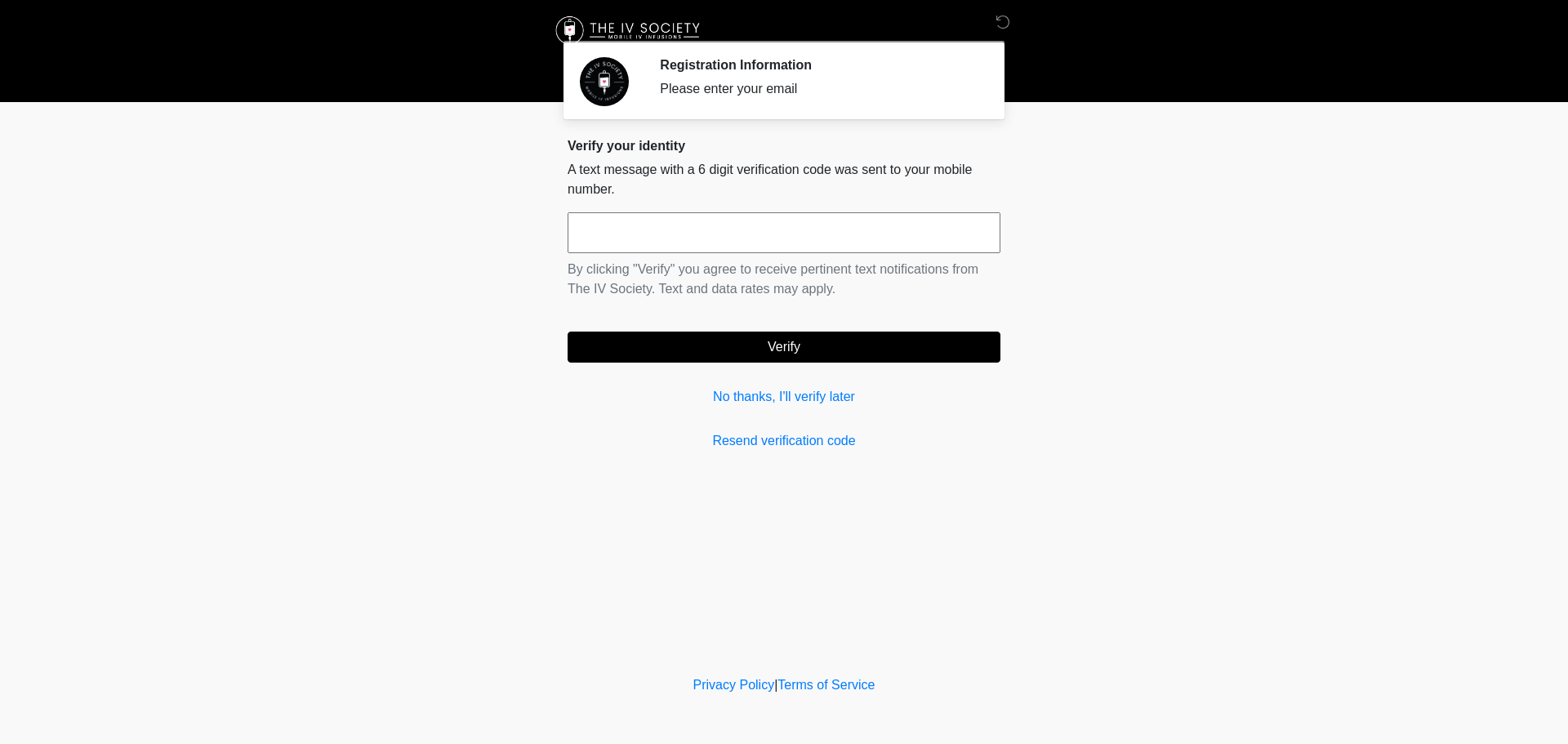
click at [626, 240] on input "text" at bounding box center [784, 232] width 433 height 41
click at [682, 221] on input "text" at bounding box center [784, 232] width 433 height 41
type input "******"
click at [799, 352] on button "Verify" at bounding box center [784, 347] width 433 height 31
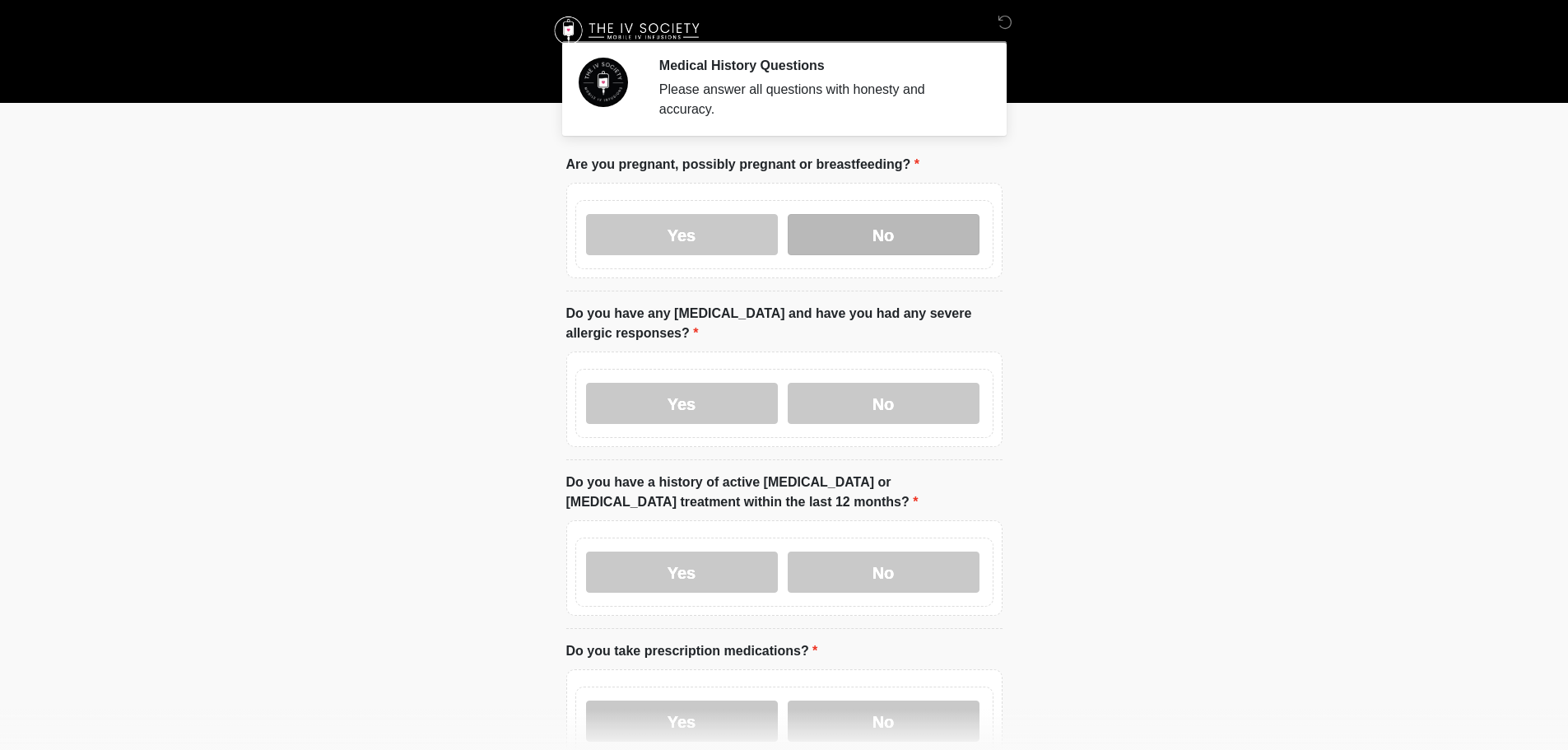
click at [858, 214] on label "No" at bounding box center [884, 234] width 192 height 41
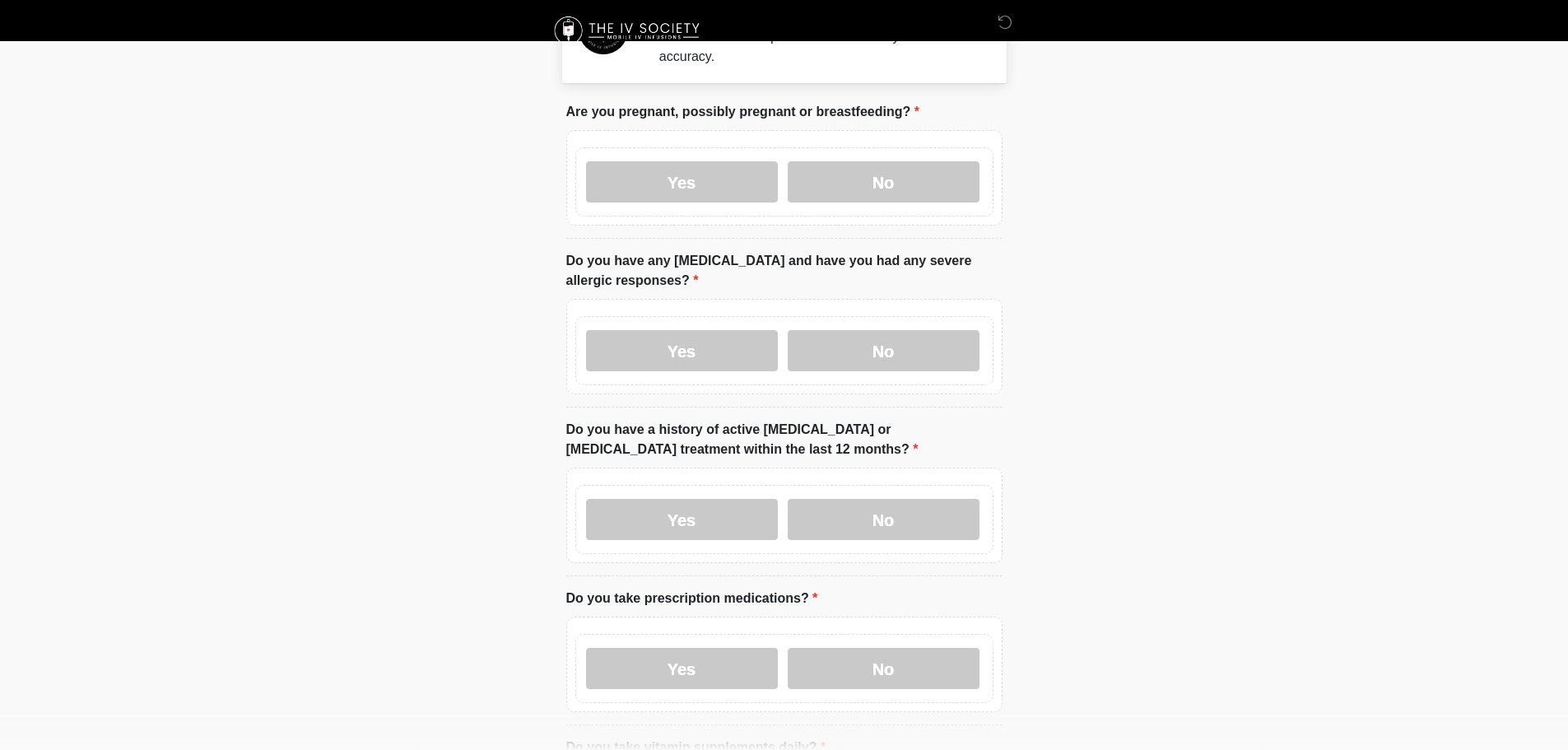
scroll to position [82, 0]
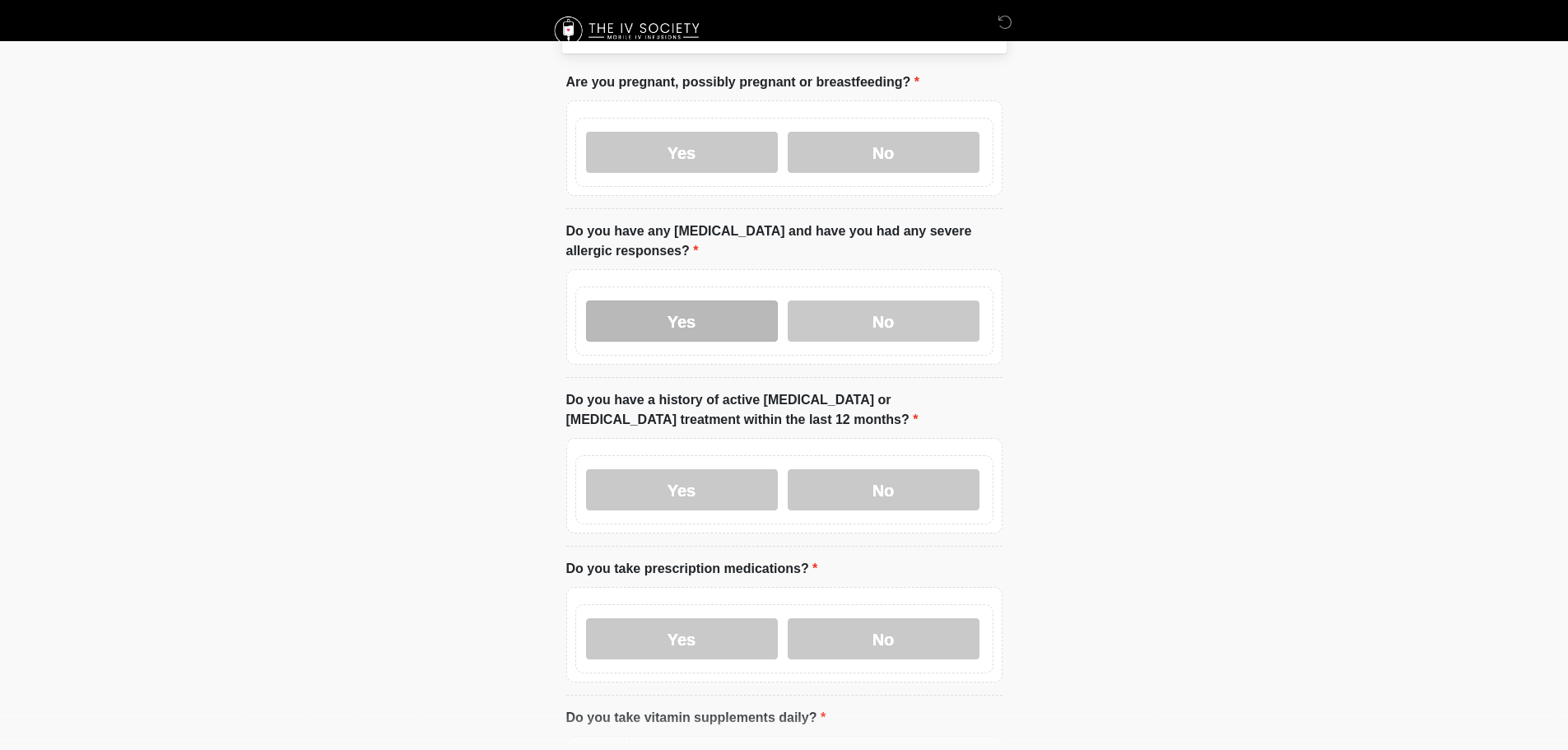
click at [743, 300] on label "Yes" at bounding box center [682, 321] width 192 height 41
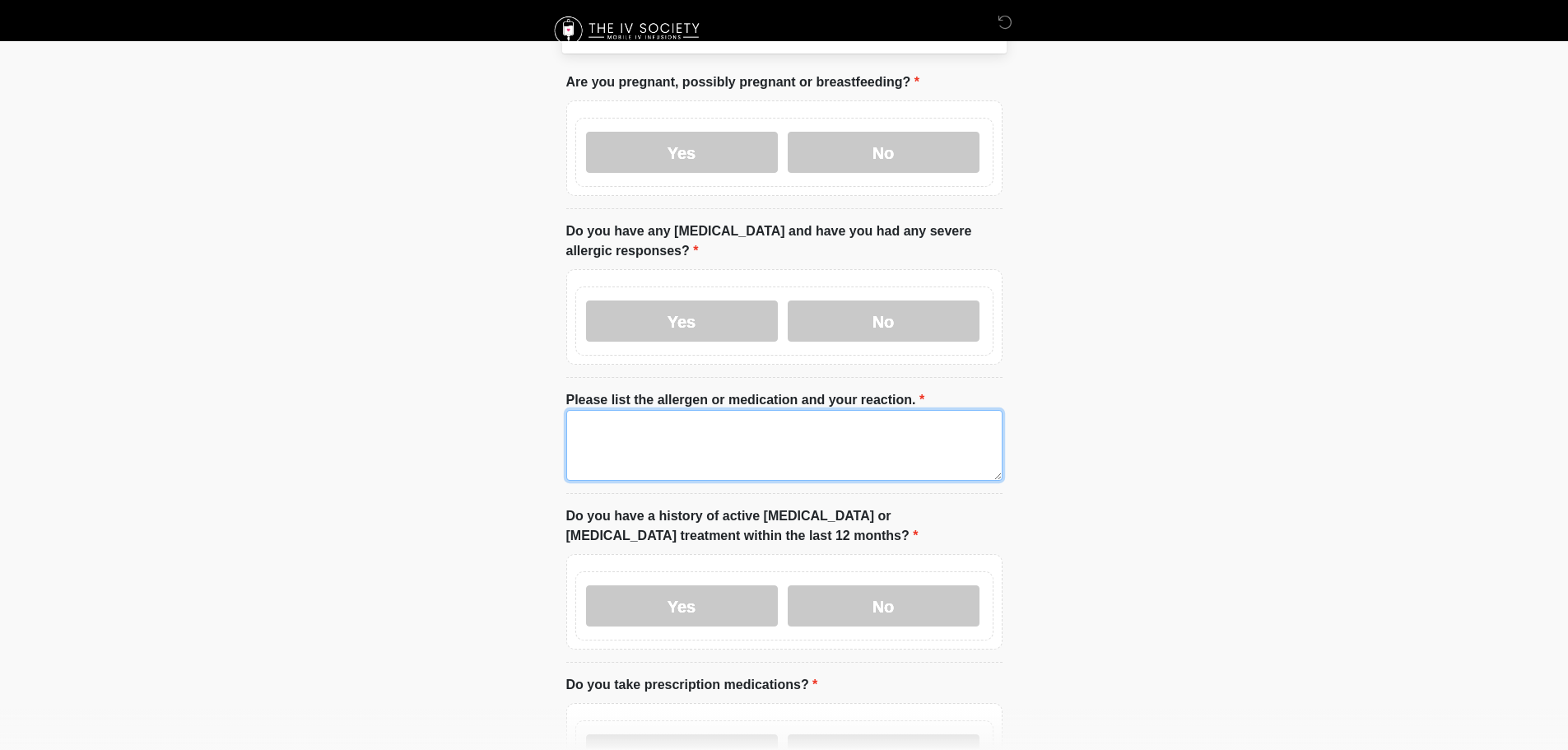
click at [711, 415] on textarea "Please list the allergen or medication and your reaction." at bounding box center [784, 445] width 436 height 71
type textarea "**********"
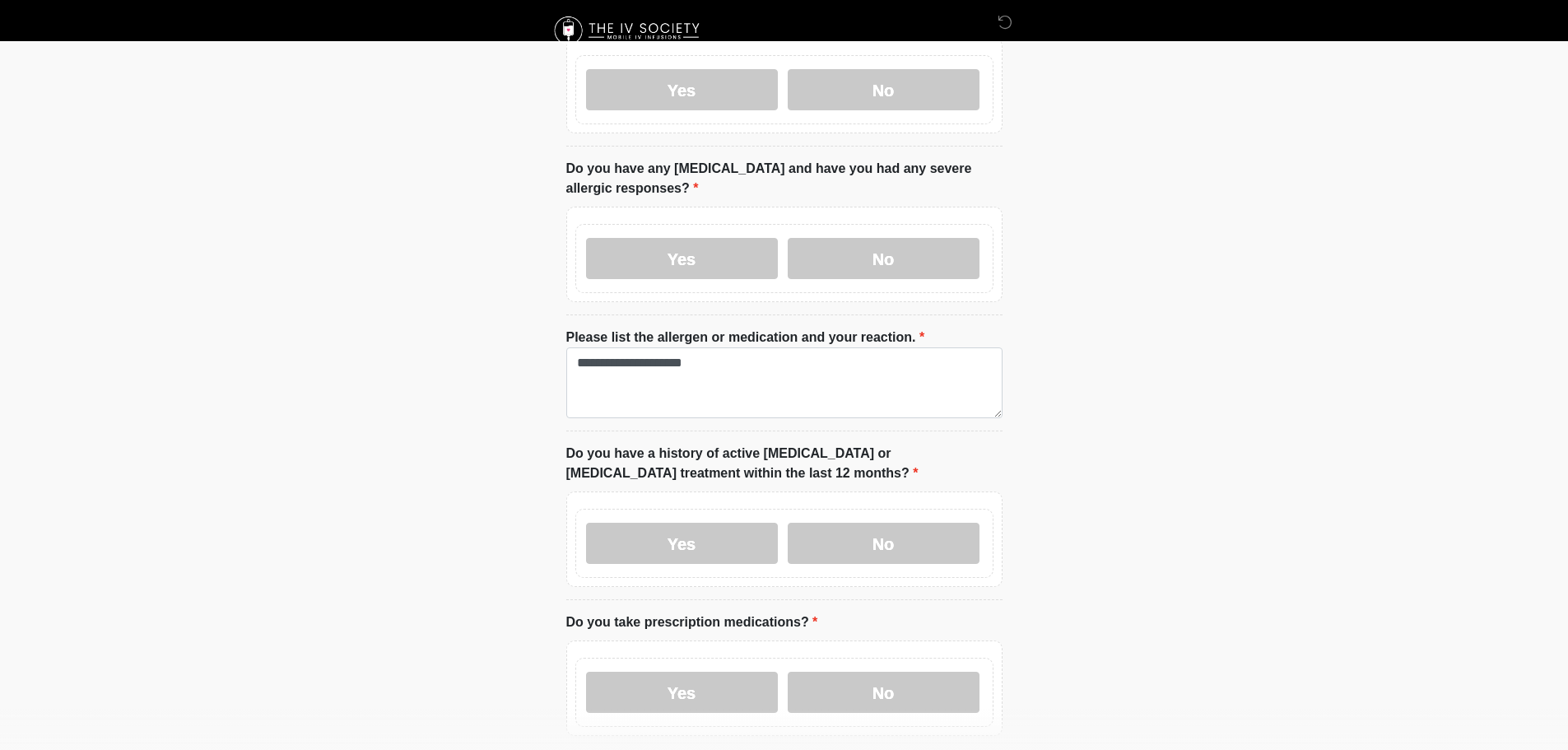
scroll to position [329, 0]
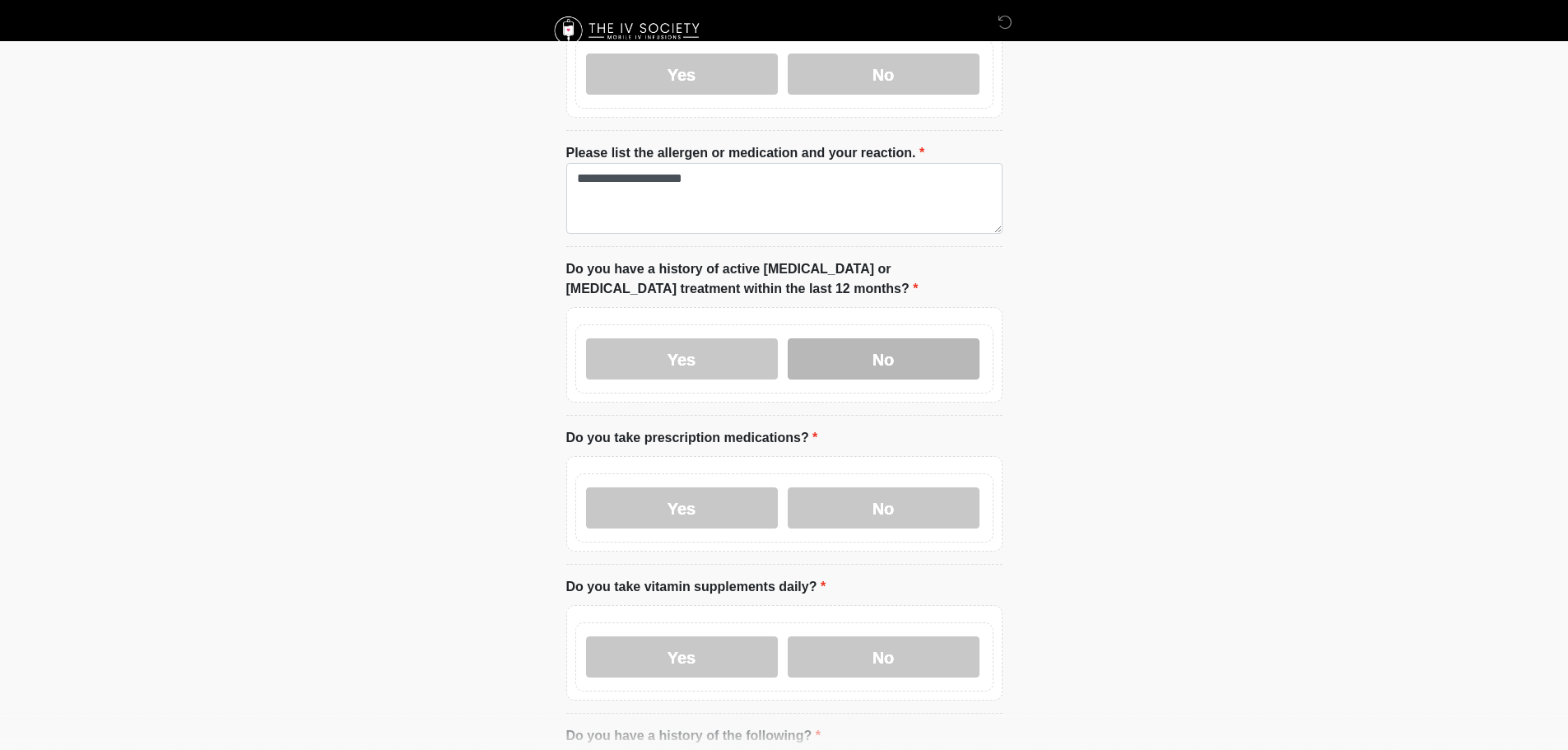
click at [874, 343] on label "No" at bounding box center [884, 359] width 192 height 41
click at [720, 489] on label "Yes" at bounding box center [682, 508] width 192 height 41
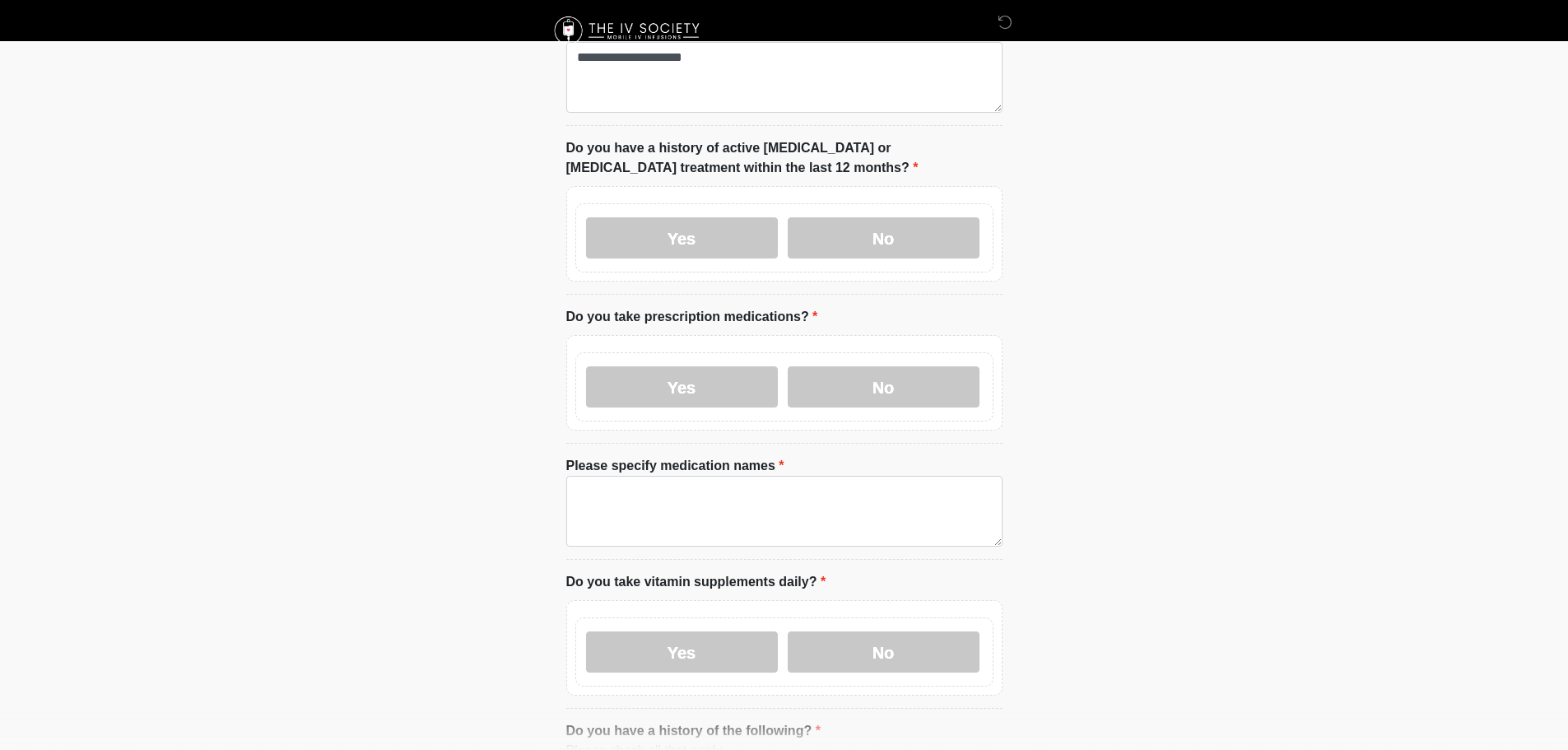
scroll to position [576, 0]
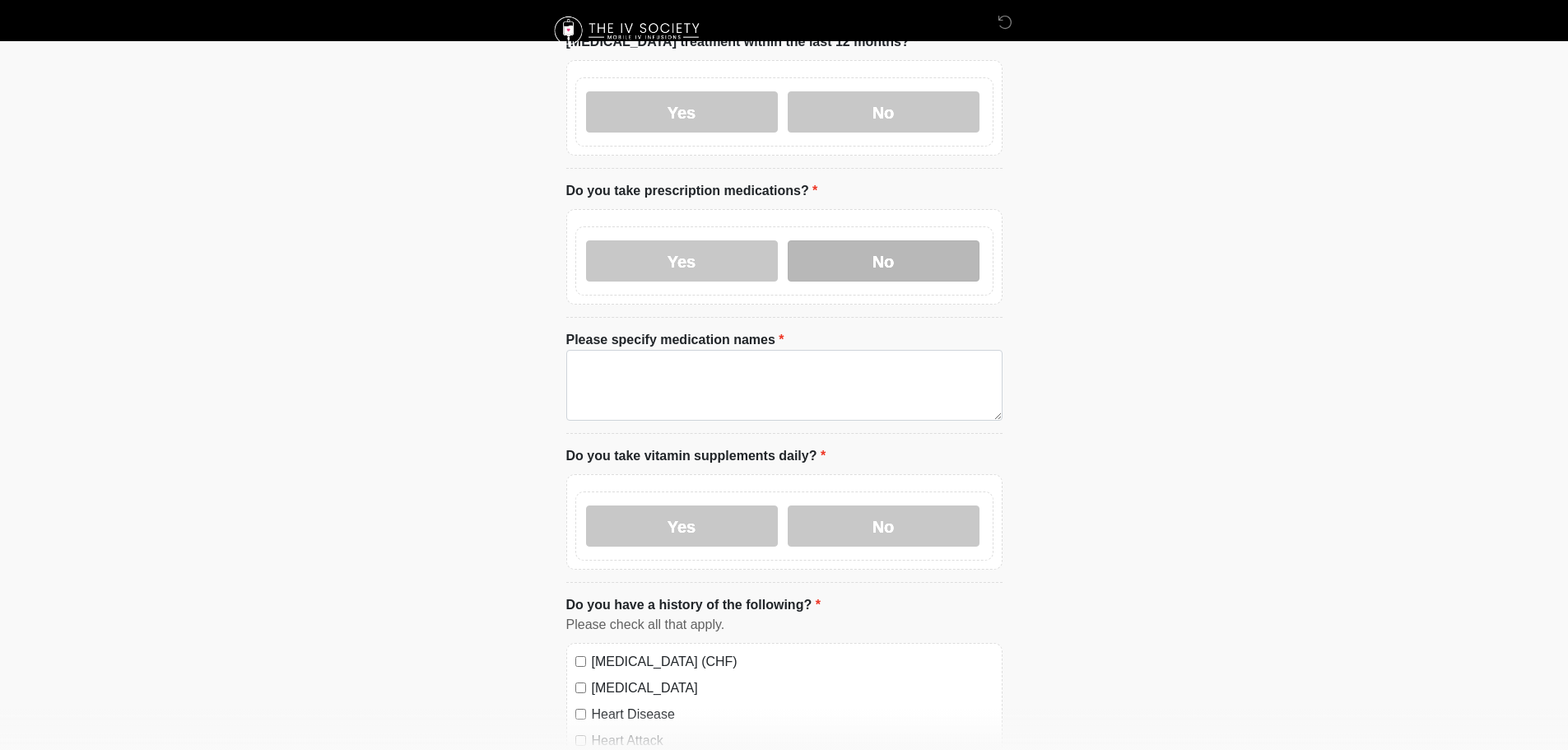
click at [842, 241] on label "No" at bounding box center [884, 261] width 192 height 41
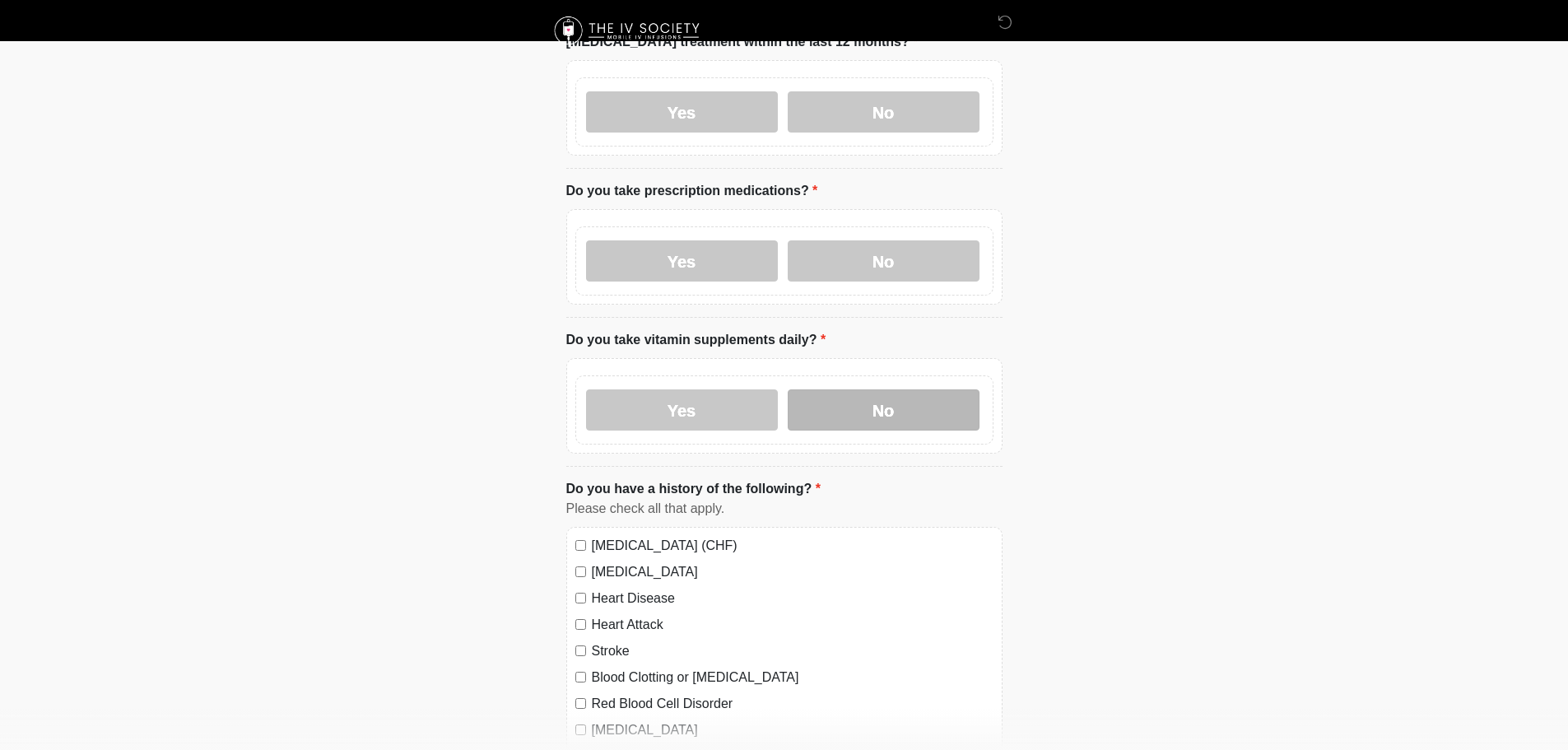
click at [852, 395] on label "No" at bounding box center [884, 410] width 192 height 41
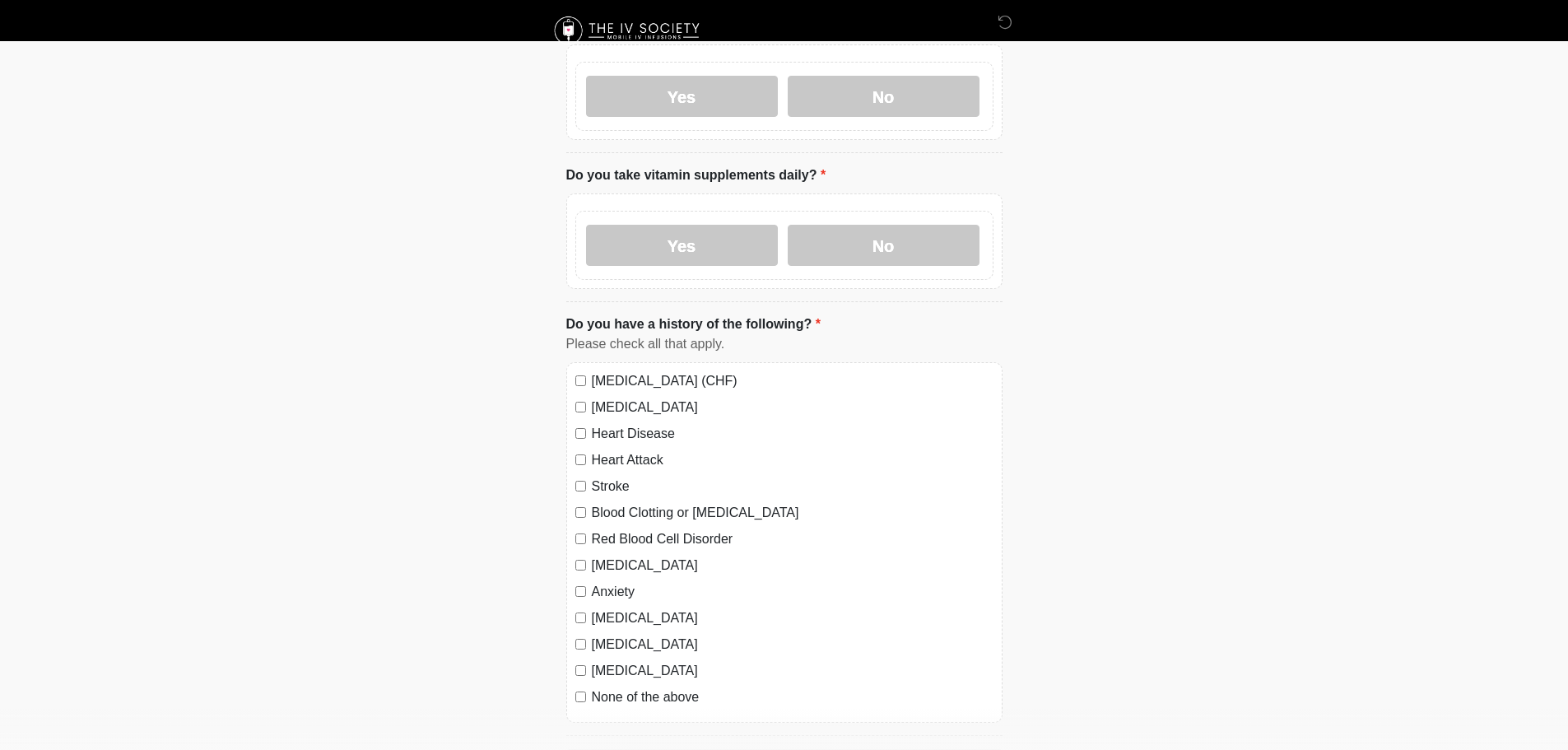
scroll to position [845, 0]
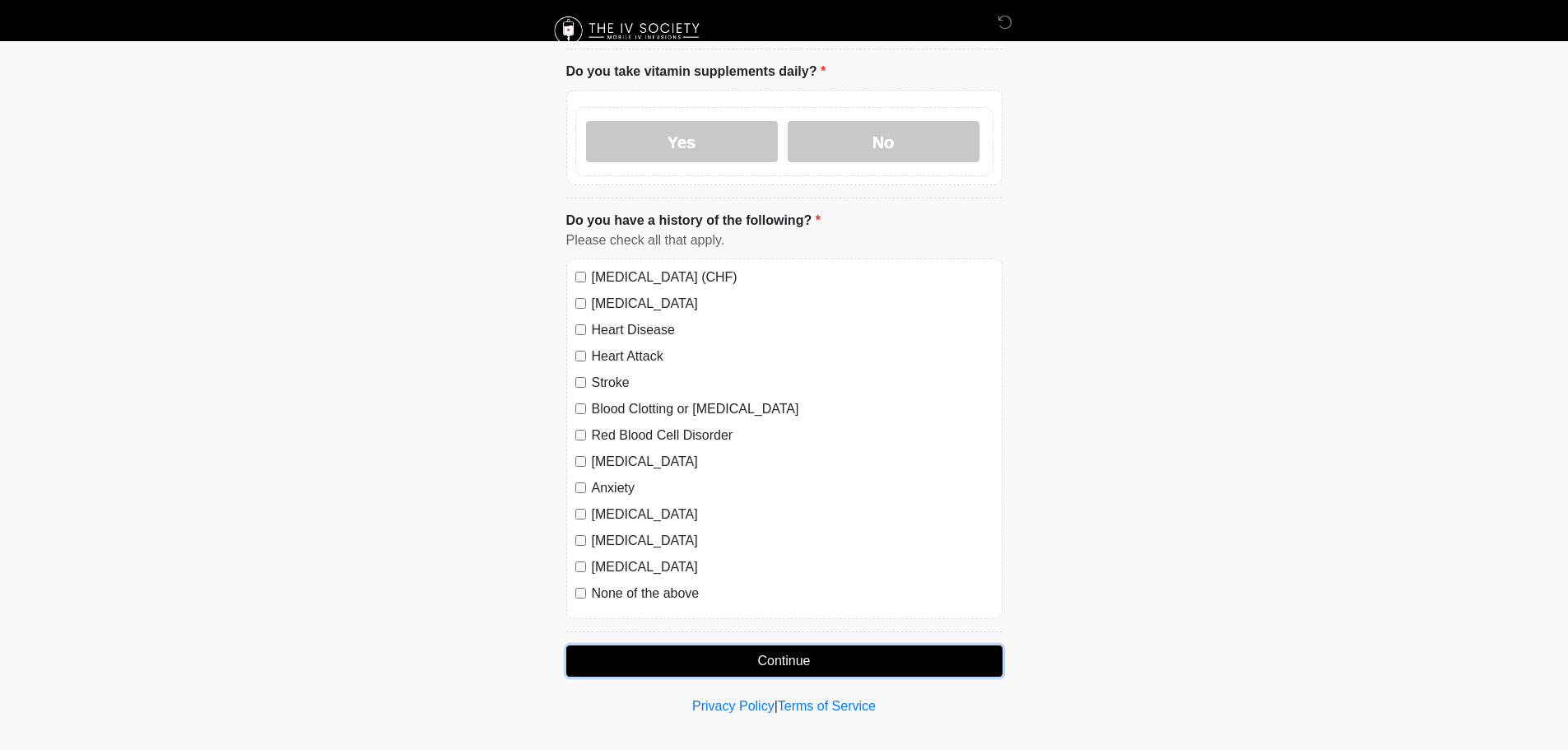
click at [845, 648] on button "Continue" at bounding box center [784, 661] width 436 height 32
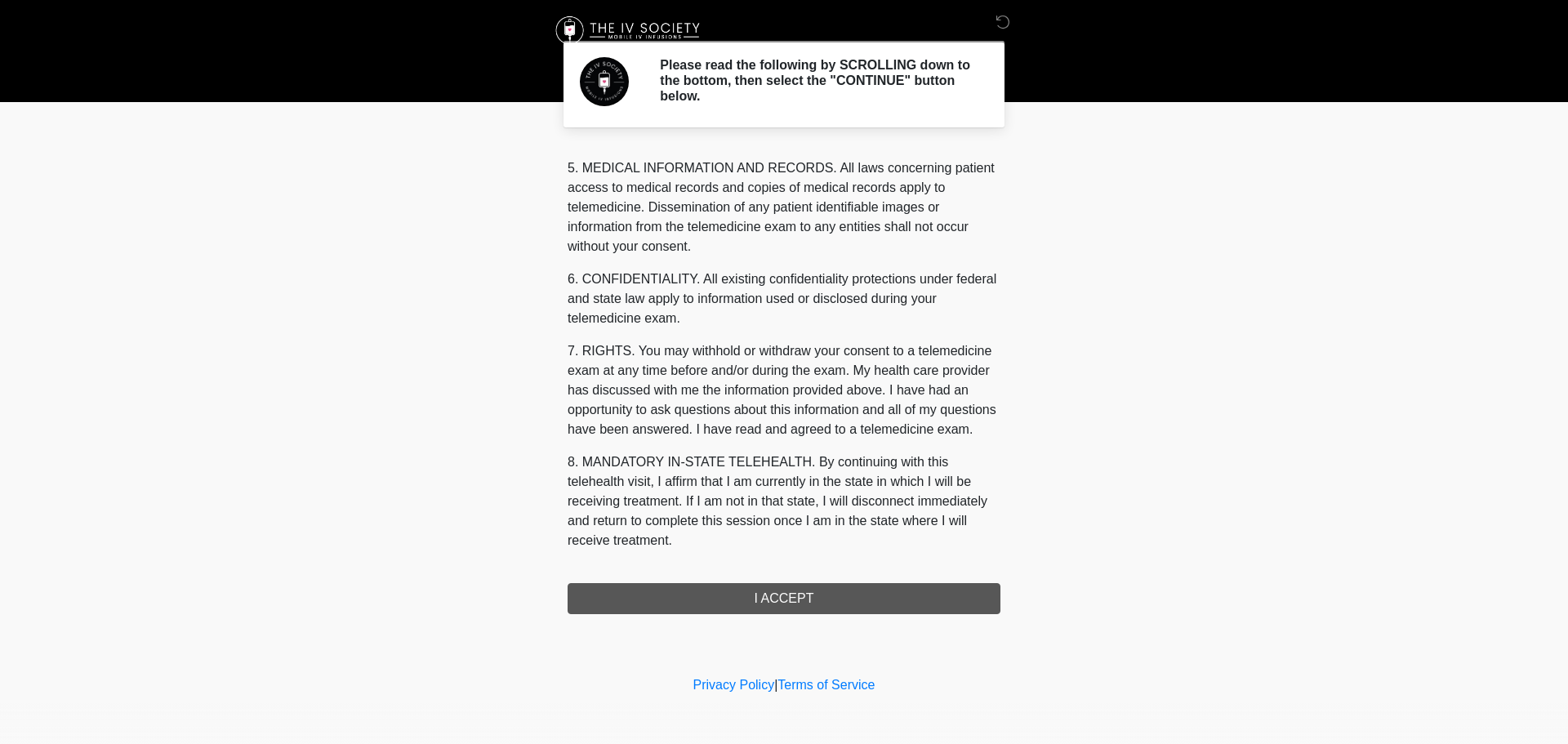
scroll to position [530, 0]
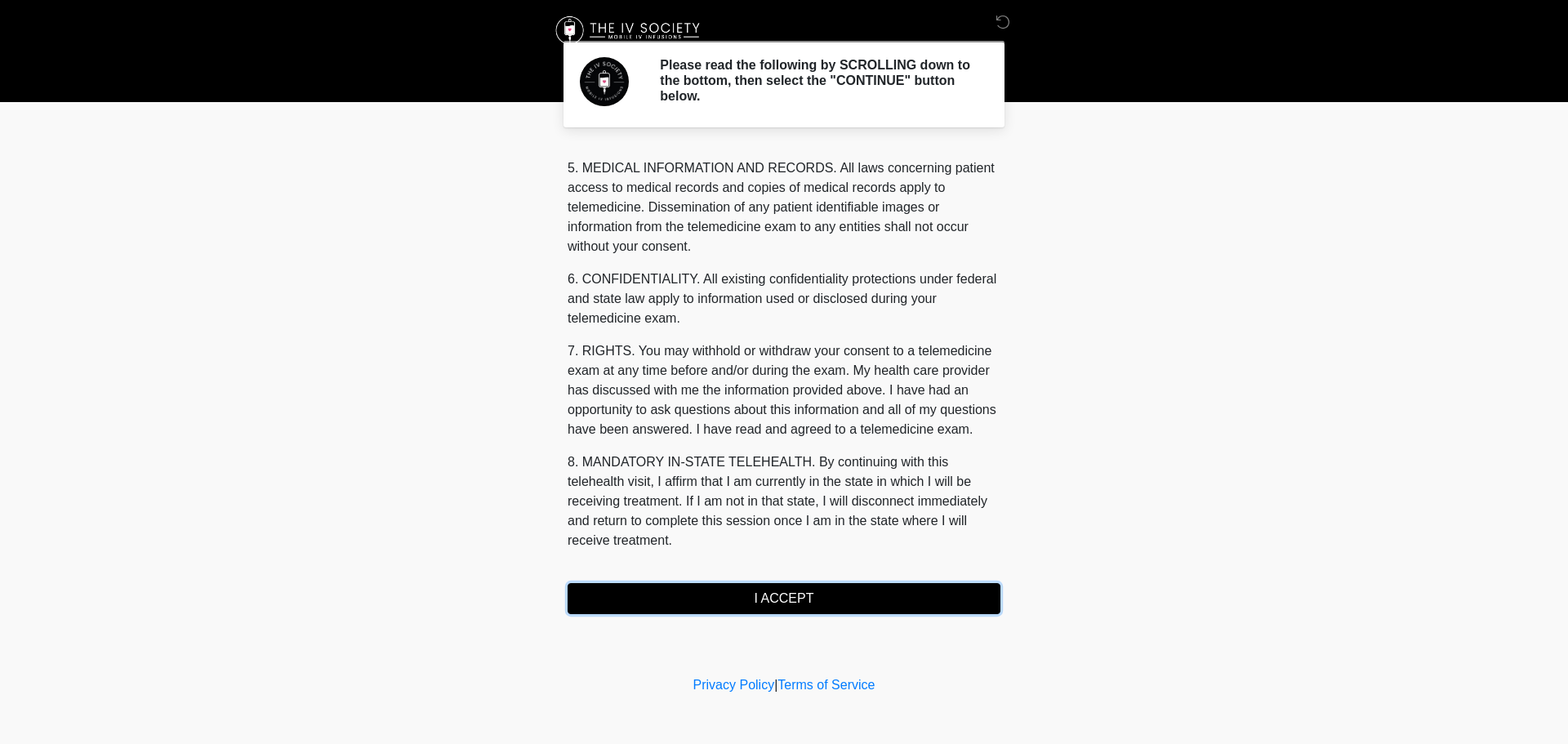
click at [765, 601] on button "I ACCEPT" at bounding box center [784, 598] width 433 height 31
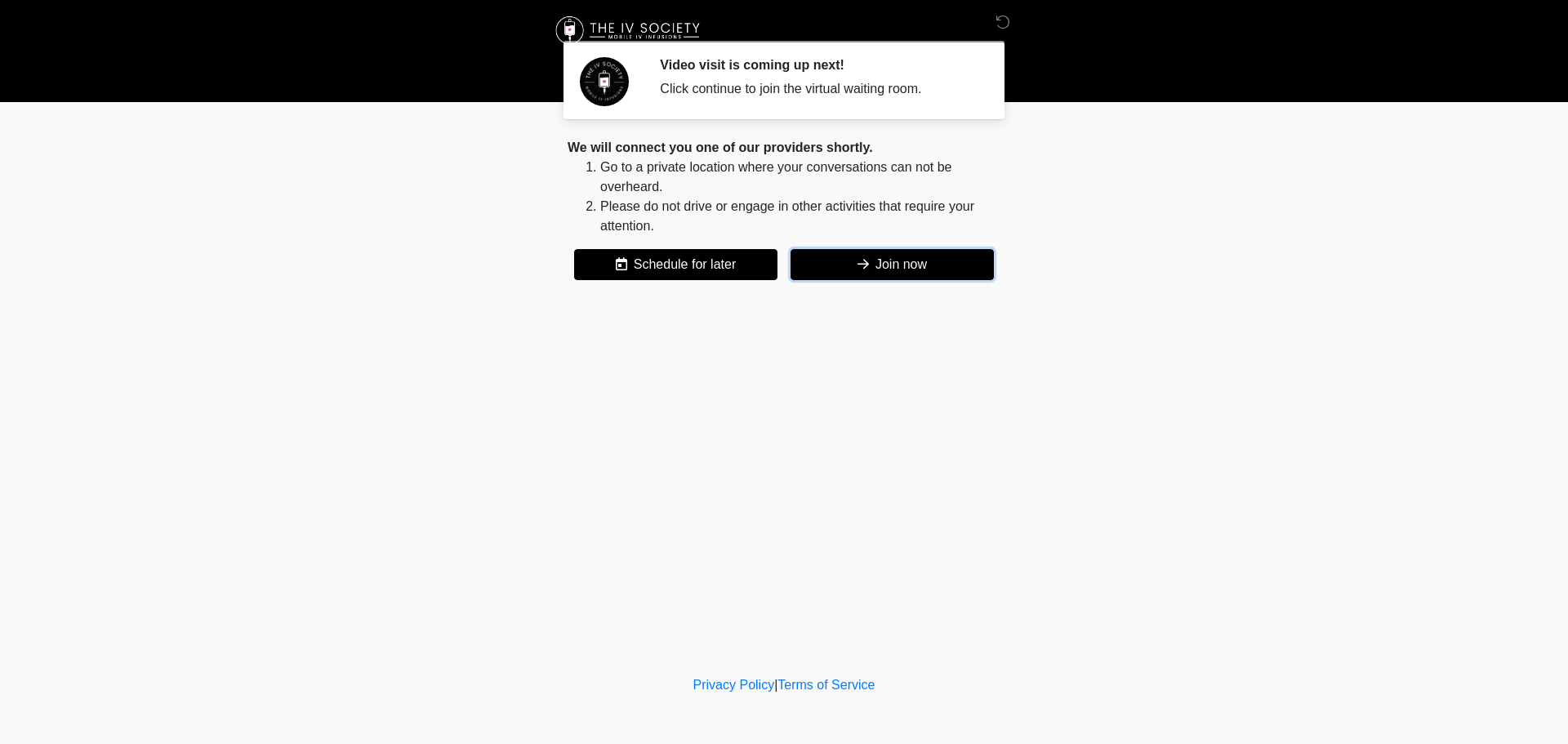
click at [869, 265] on button "Join now" at bounding box center [892, 264] width 203 height 31
